Goal: Check status: Check status

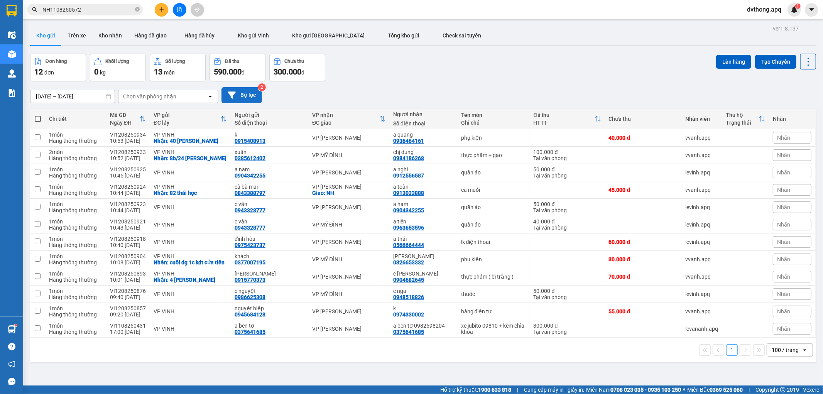
click at [241, 95] on button "Bộ lọc" at bounding box center [241, 95] width 41 height 16
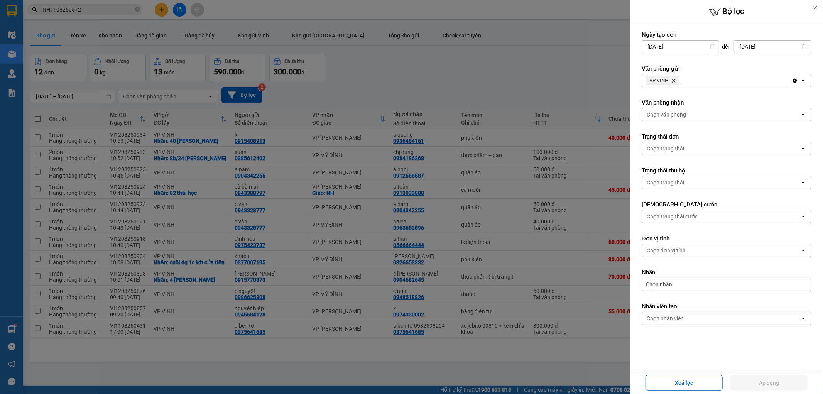
click at [673, 81] on icon "Delete" at bounding box center [673, 80] width 5 height 5
click at [673, 81] on div "Chọn văn phòng" at bounding box center [666, 81] width 39 height 8
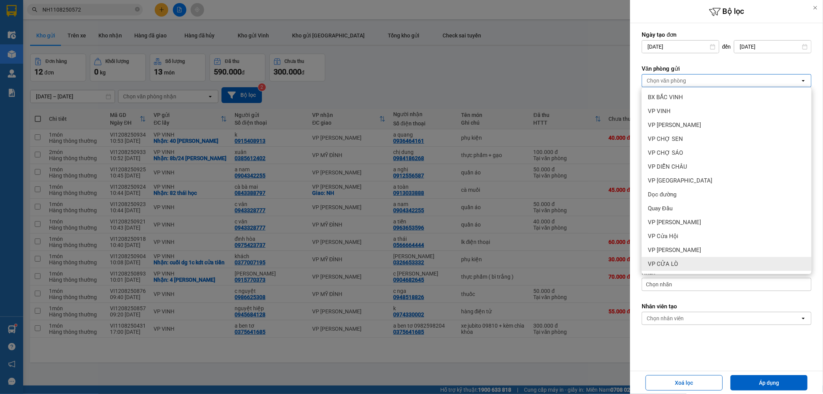
click at [674, 264] on span "VP CỬA LÒ" at bounding box center [663, 264] width 30 height 8
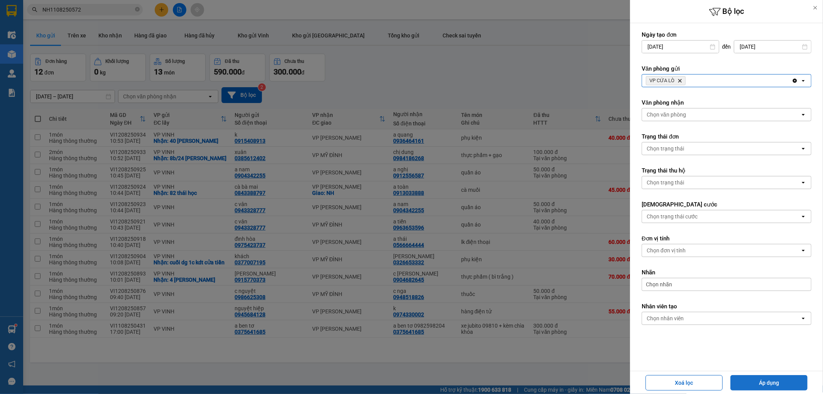
click at [754, 387] on button "Áp dụng" at bounding box center [768, 382] width 77 height 15
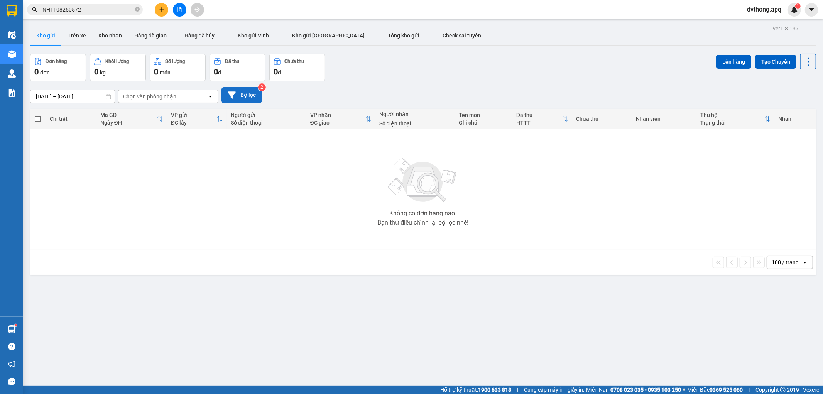
click at [243, 91] on button "Bộ lọc" at bounding box center [241, 95] width 41 height 16
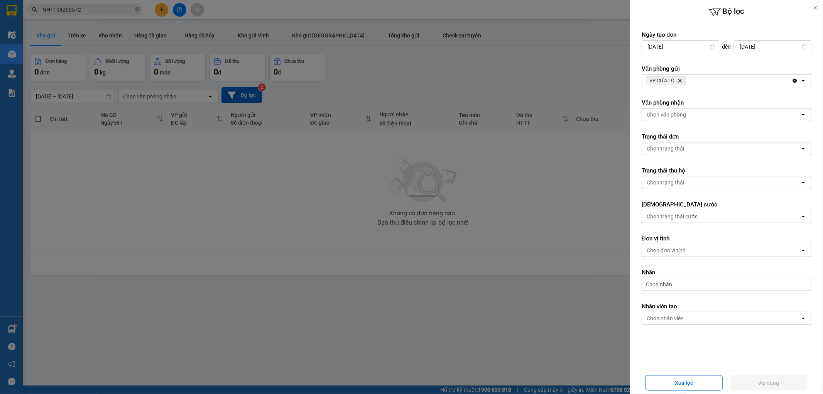
click at [680, 79] on icon "Delete" at bounding box center [680, 80] width 5 height 5
click at [680, 80] on div "Chọn văn phòng" at bounding box center [666, 81] width 39 height 8
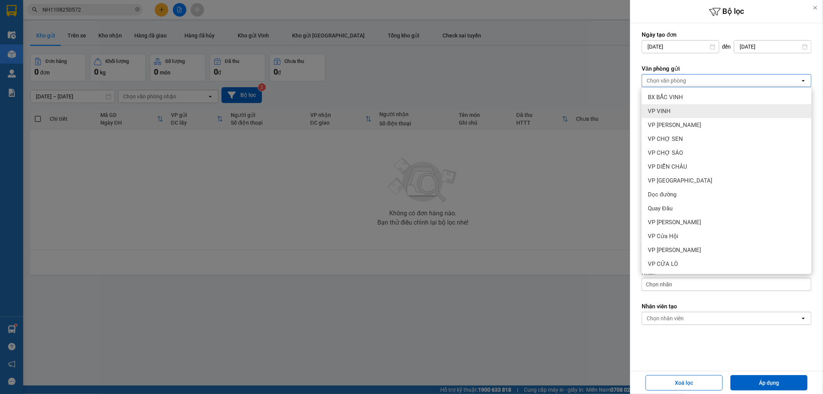
click at [682, 106] on div "VP VINH" at bounding box center [727, 111] width 170 height 14
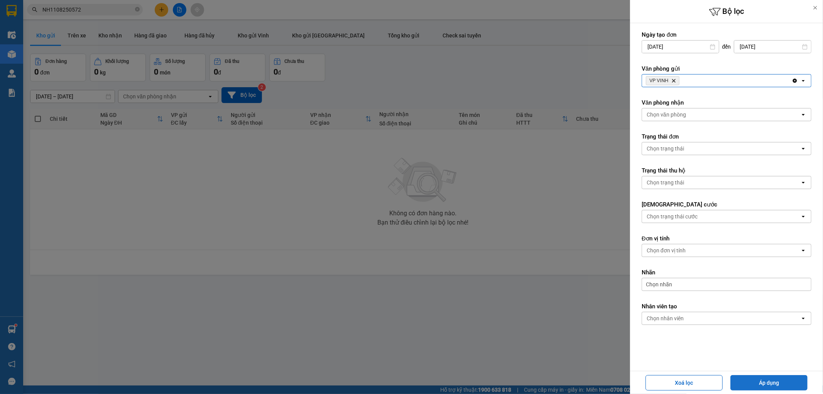
click at [761, 387] on button "Áp dụng" at bounding box center [768, 382] width 77 height 15
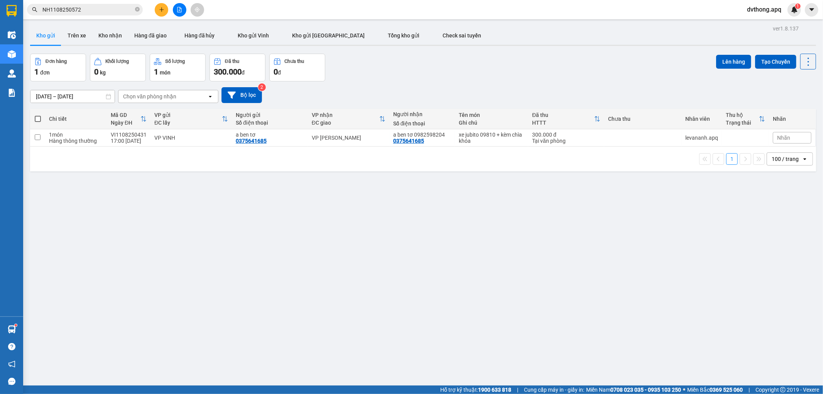
click at [103, 14] on span "NH1108250572" at bounding box center [85, 10] width 116 height 12
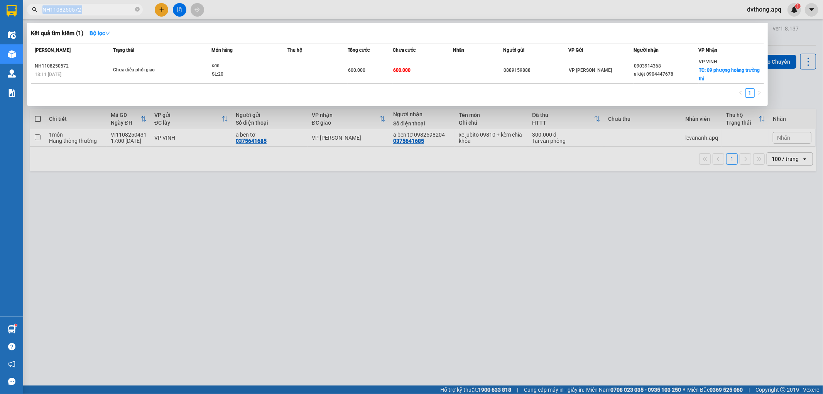
click at [103, 14] on span "NH1108250572" at bounding box center [85, 10] width 116 height 12
click at [107, 9] on input "NH1108250572" at bounding box center [87, 9] width 91 height 8
paste input "N1008255027"
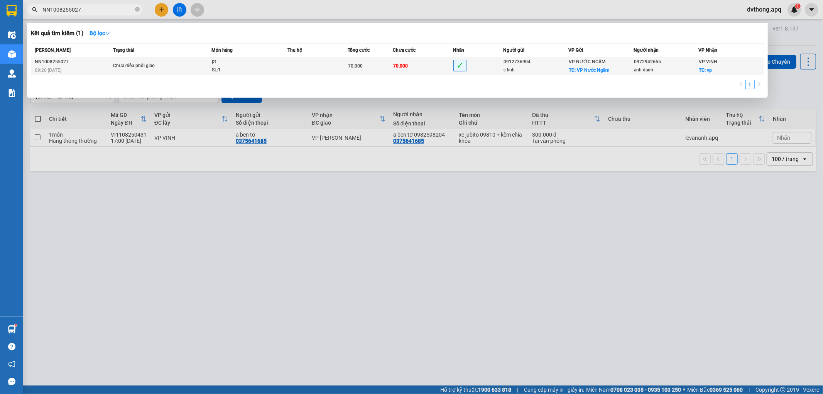
type input "NN1008255027"
click at [172, 66] on span "Chưa điều phối giao" at bounding box center [162, 66] width 98 height 8
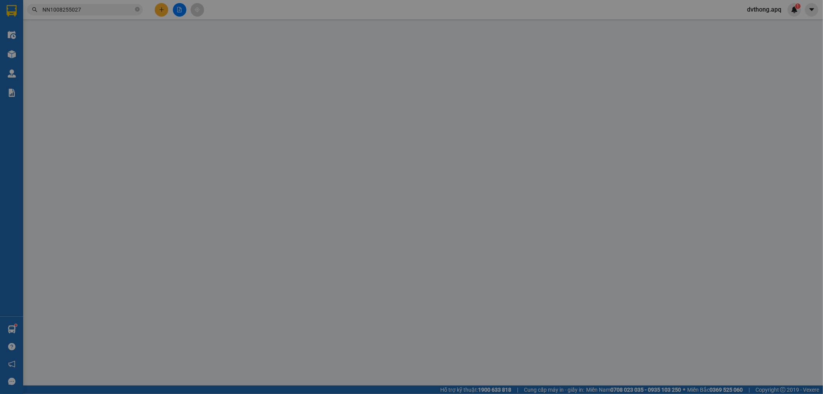
type input "0912736904"
type input "c linh"
checkbox input "true"
type input "VP Nước Ngầm"
type input "0972942665"
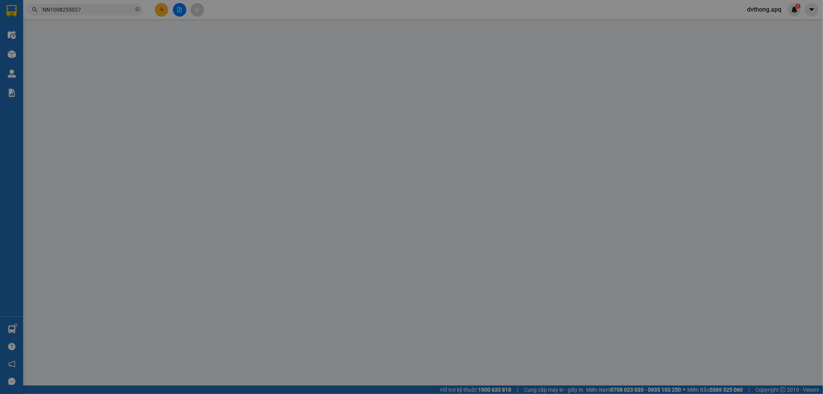
type input "anh danh"
checkbox input "true"
type input "vp"
type input "70.000"
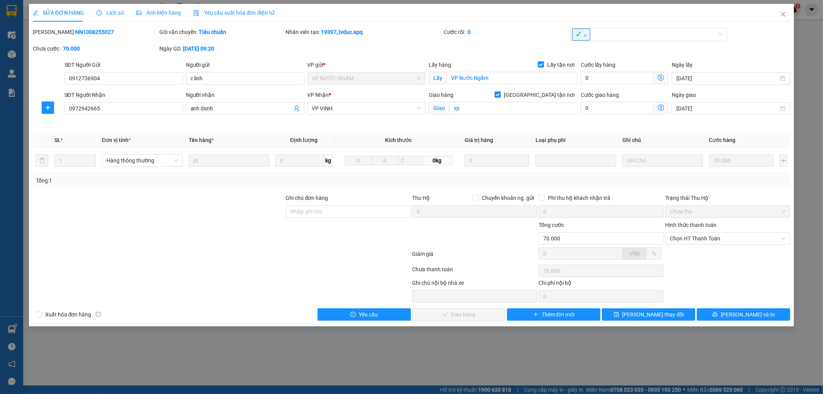
click at [116, 12] on span "Lịch sử" at bounding box center [109, 13] width 27 height 6
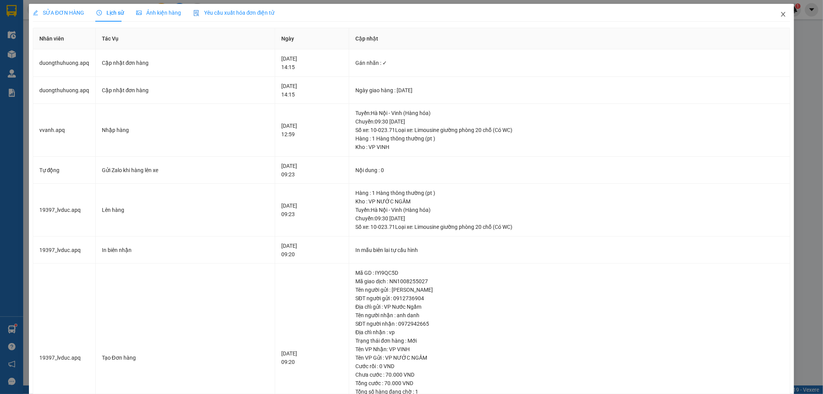
click at [781, 14] on icon "close" at bounding box center [783, 14] width 4 height 5
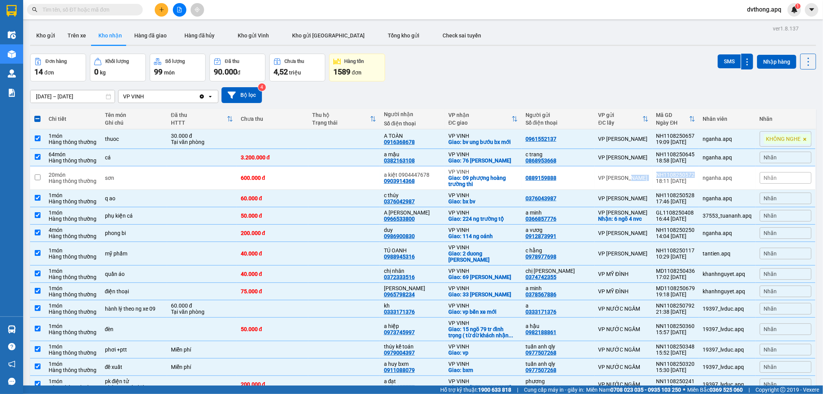
scroll to position [40, 0]
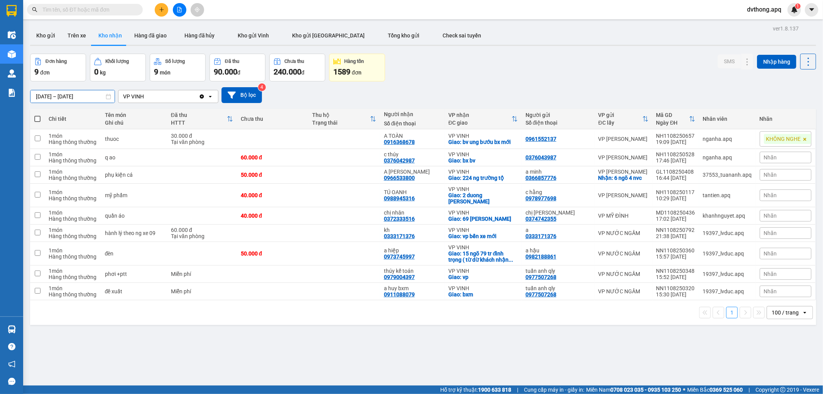
click at [78, 101] on div "ver 1.8.137 Kho gửi Trên xe Kho nhận Hàng đã giao Hàng đã hủy Kho gửi Vinh Kho …" at bounding box center [423, 220] width 792 height 394
click at [244, 96] on button "Bộ lọc" at bounding box center [241, 95] width 41 height 16
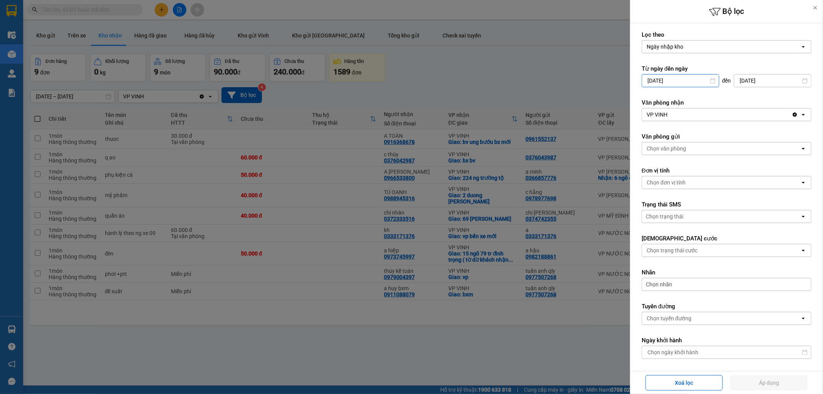
click at [688, 84] on input "11/08/2025" at bounding box center [680, 80] width 77 height 12
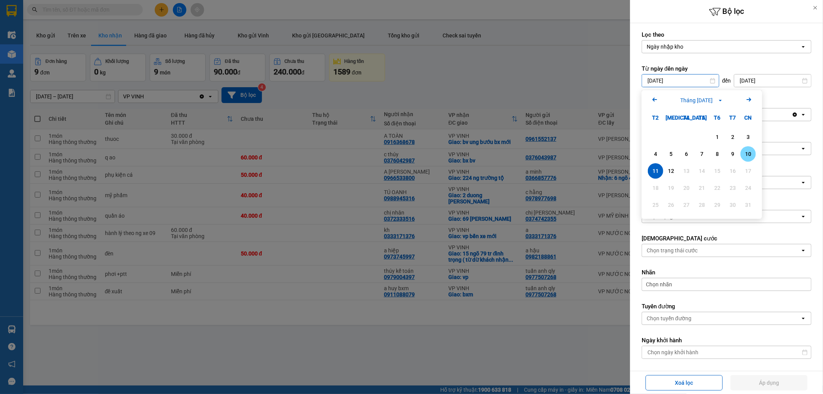
click at [747, 153] on div "10" at bounding box center [748, 153] width 11 height 9
type input "10/08/2025"
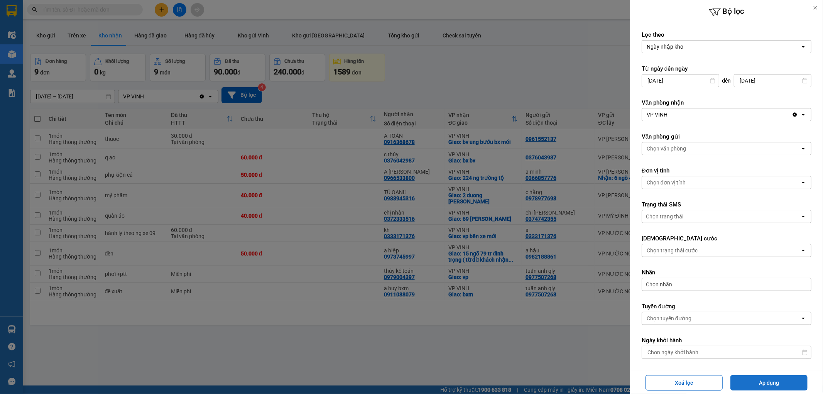
click at [778, 381] on button "Áp dụng" at bounding box center [768, 382] width 77 height 15
type input "10/08/2025 – 12/08/2025"
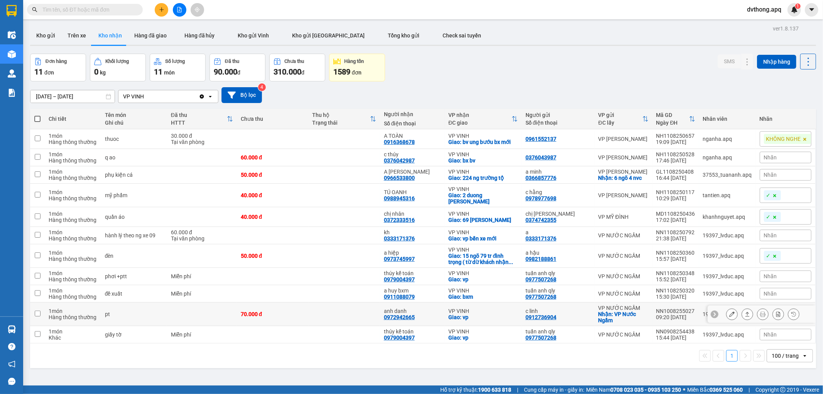
click at [712, 315] on icon at bounding box center [714, 313] width 5 height 5
drag, startPoint x: 692, startPoint y: 310, endPoint x: 649, endPoint y: 308, distance: 42.5
click at [652, 308] on td "NN1008255027 09:20 10/08" at bounding box center [675, 314] width 47 height 24
checkbox input "true"
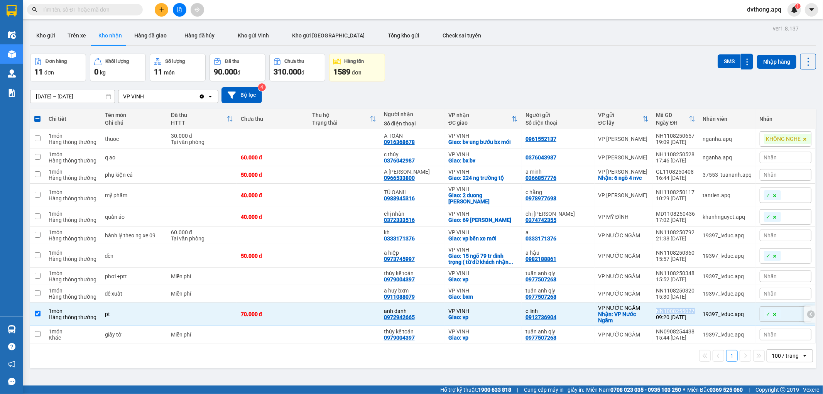
copy div "NN1008255027"
click at [537, 92] on div "10/08/2025 – 12/08/2025 Press the down arrow key to interact with the calendar …" at bounding box center [423, 95] width 786 height 16
click at [348, 336] on td at bounding box center [344, 334] width 72 height 17
checkbox input "true"
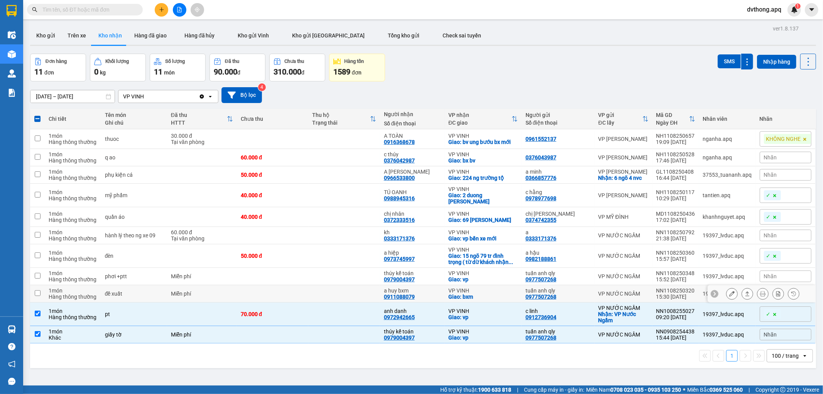
click at [356, 294] on td at bounding box center [344, 293] width 72 height 17
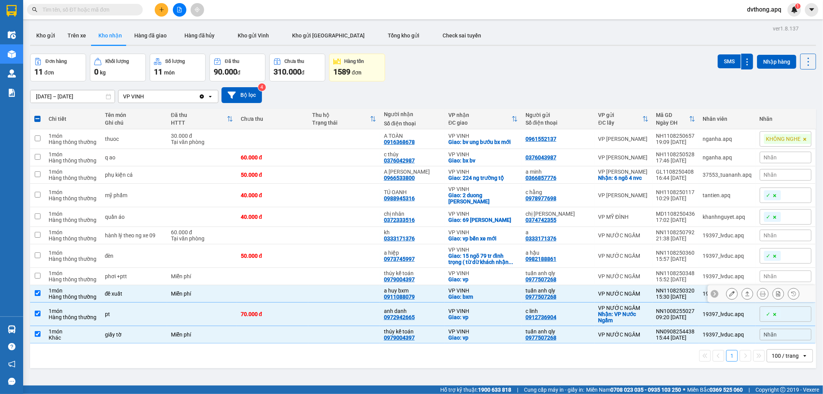
click at [357, 286] on td at bounding box center [344, 293] width 72 height 17
checkbox input "false"
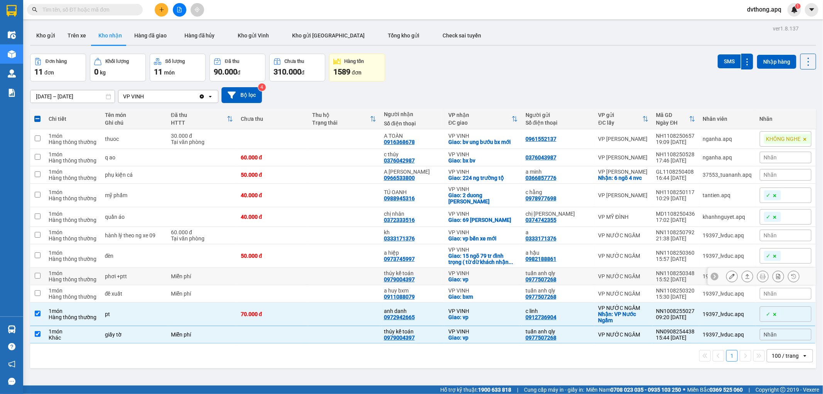
click at [358, 279] on td at bounding box center [344, 276] width 72 height 17
checkbox input "true"
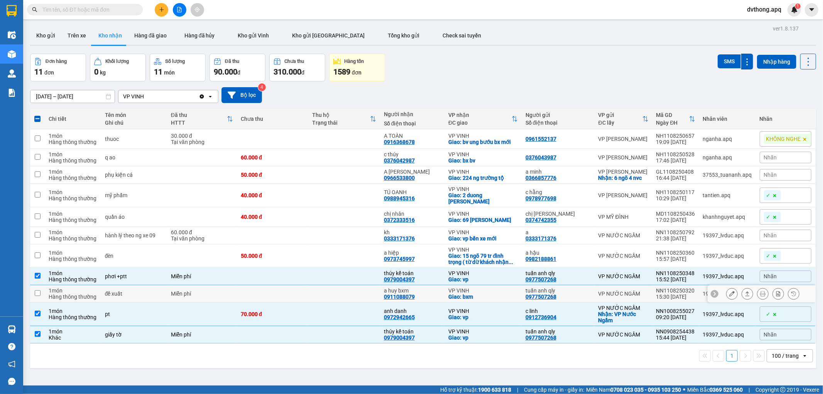
click at [357, 289] on td at bounding box center [344, 293] width 72 height 17
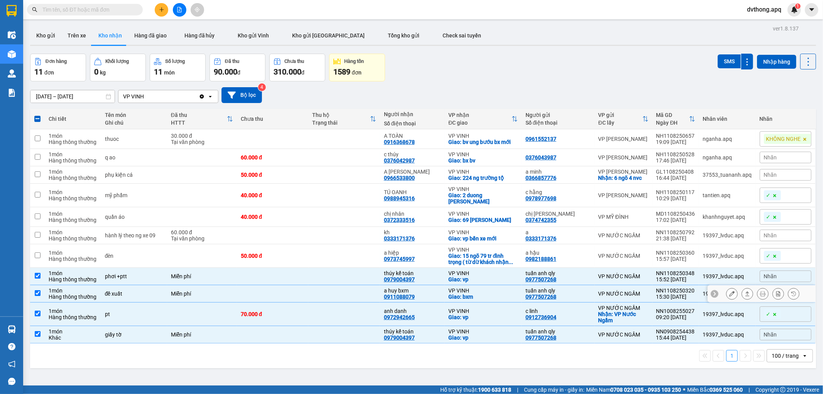
checkbox input "true"
click at [360, 258] on td at bounding box center [344, 256] width 72 height 24
checkbox input "true"
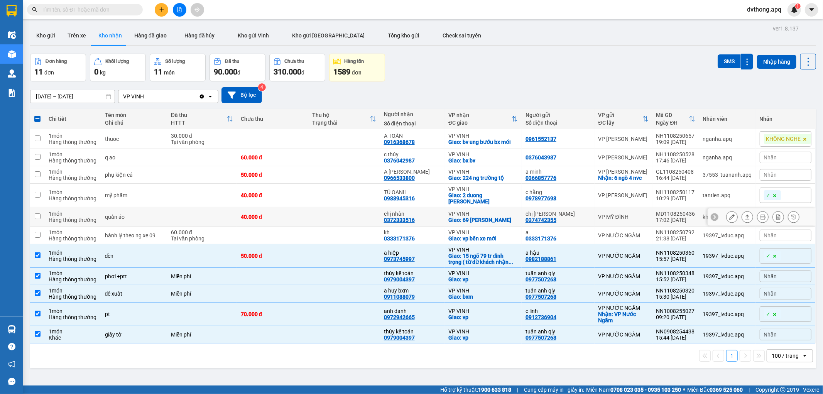
click at [354, 211] on td at bounding box center [344, 217] width 72 height 20
checkbox input "true"
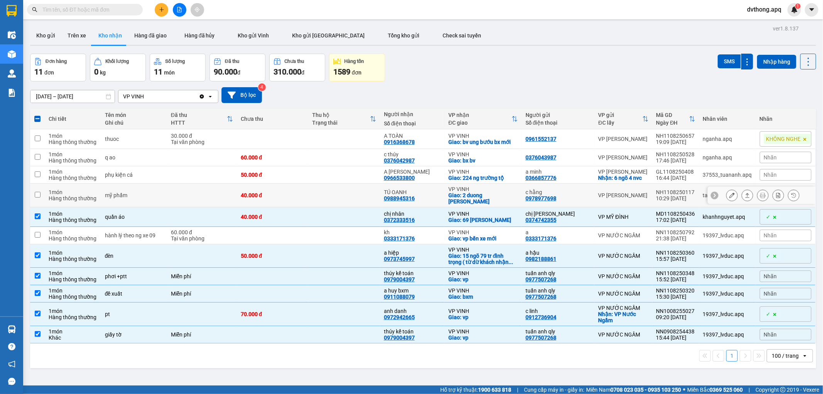
click at [358, 192] on td at bounding box center [344, 196] width 72 height 24
checkbox input "true"
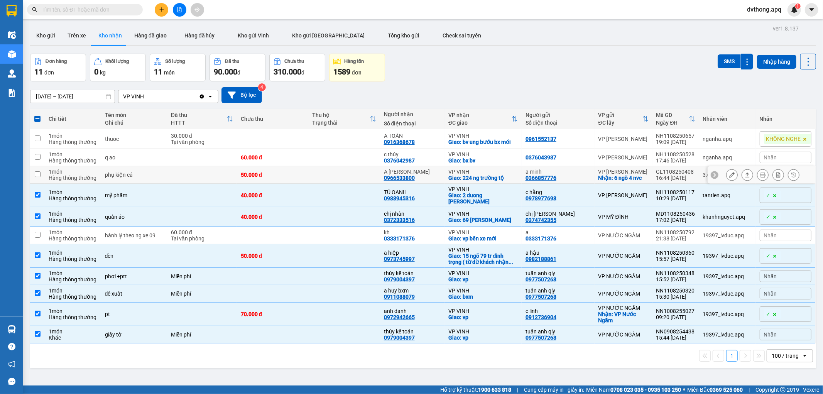
click at [357, 167] on td at bounding box center [344, 174] width 72 height 17
checkbox input "true"
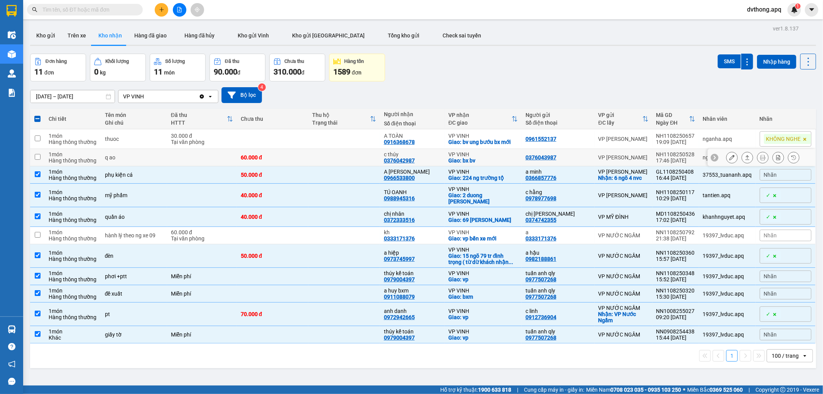
click at [352, 155] on td at bounding box center [344, 157] width 72 height 17
checkbox input "true"
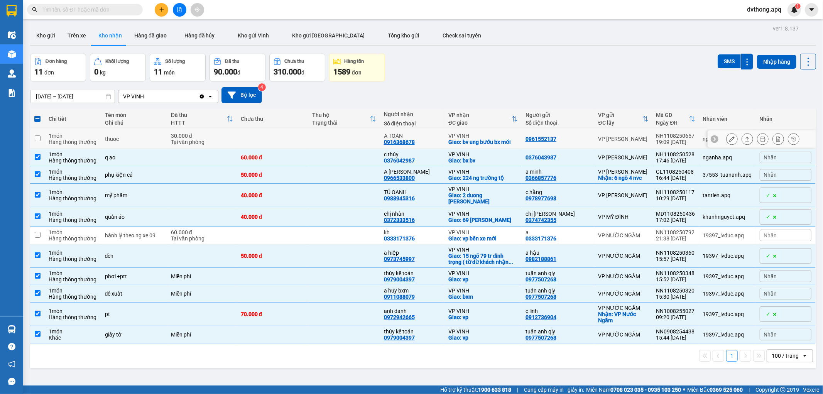
click at [357, 143] on td at bounding box center [344, 139] width 72 height 20
checkbox input "true"
